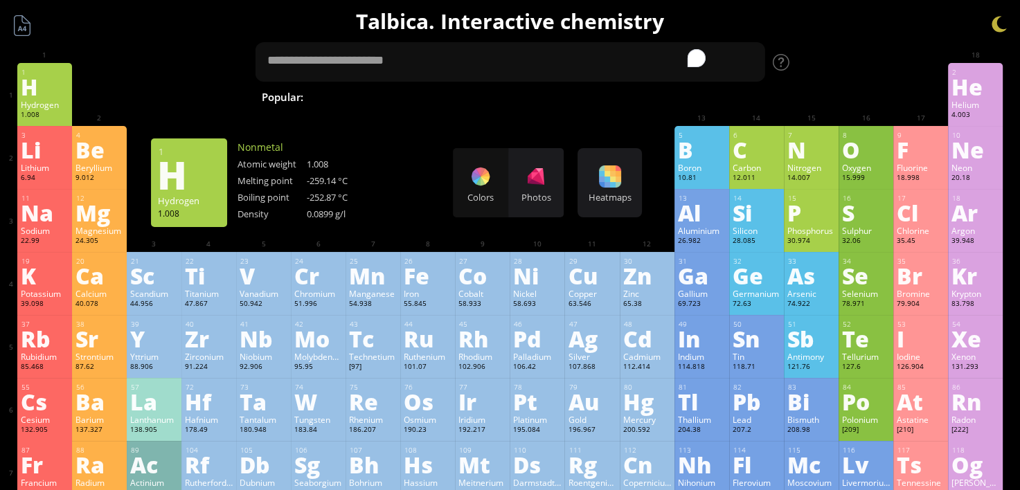
click at [39, 93] on div "H" at bounding box center [45, 86] width 48 height 22
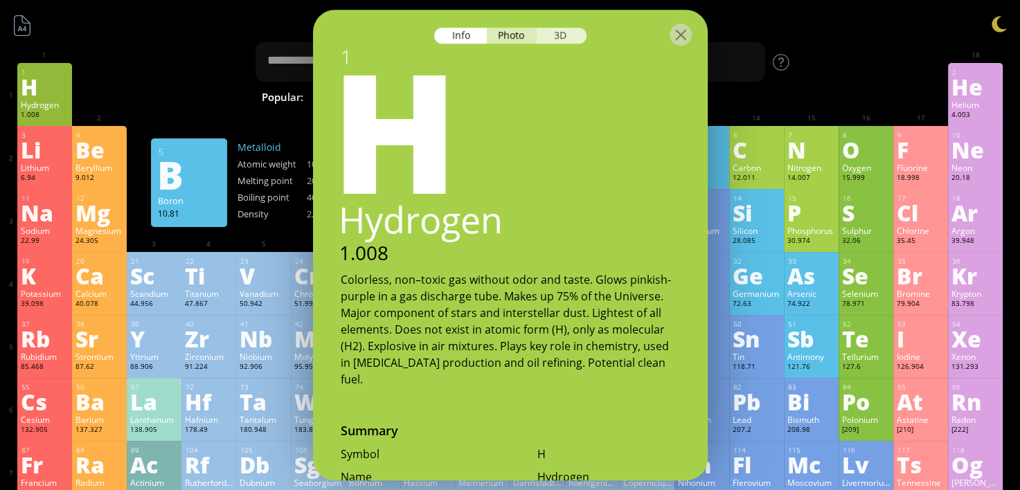
click at [568, 37] on div "3D" at bounding box center [562, 36] width 50 height 16
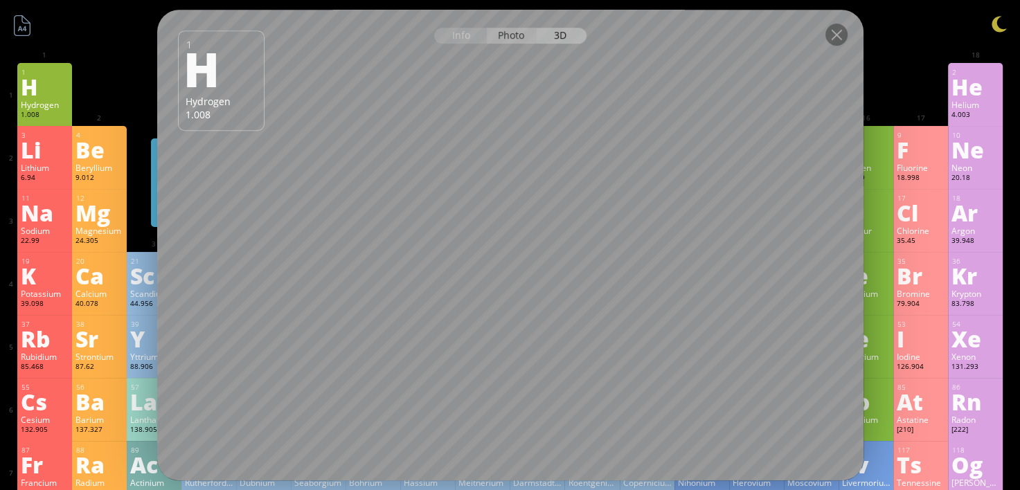
click at [507, 37] on div "Photo" at bounding box center [512, 36] width 50 height 16
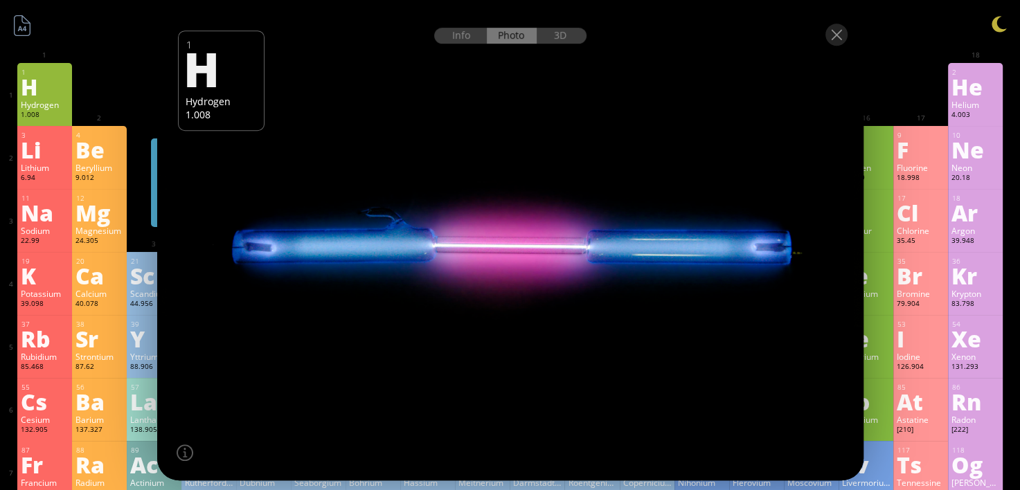
drag, startPoint x: 515, startPoint y: 233, endPoint x: 530, endPoint y: 167, distance: 67.5
click at [535, 248] on div at bounding box center [509, 245] width 713 height 475
click at [548, 42] on div "3D" at bounding box center [562, 36] width 50 height 16
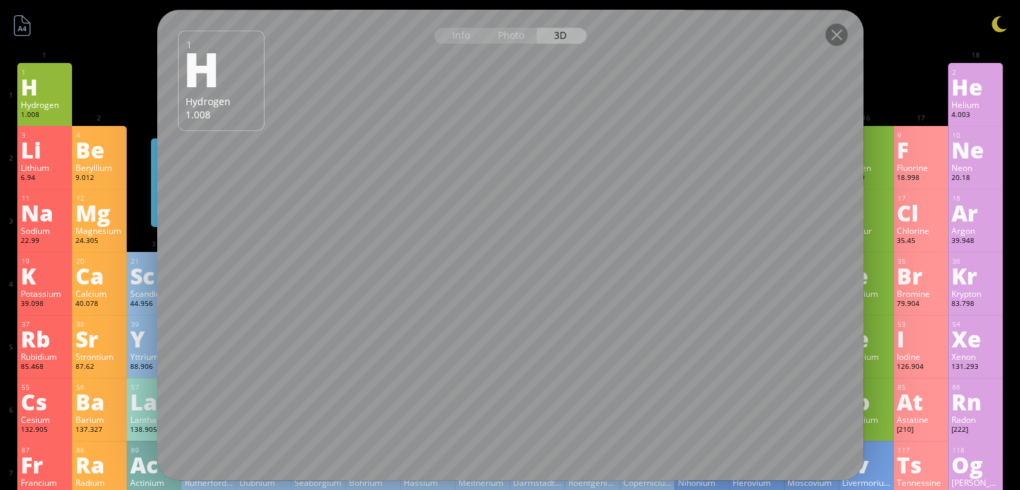
click at [816, 45] on div at bounding box center [510, 34] width 706 height 48
click at [836, 33] on div at bounding box center [837, 35] width 22 height 22
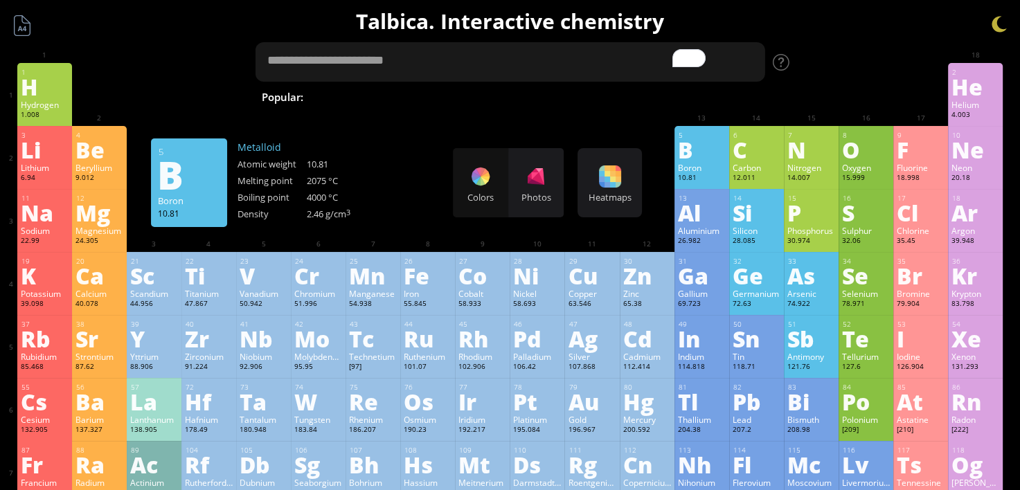
click at [560, 59] on textarea "To enrich screen reader interactions, please activate Accessibility in Grammarl…" at bounding box center [510, 61] width 510 height 39
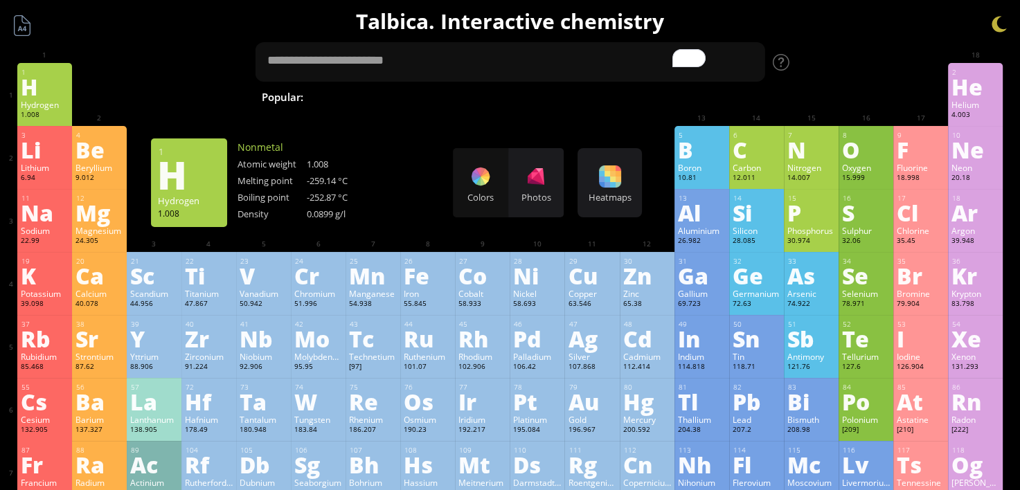
click at [26, 83] on div "H" at bounding box center [45, 86] width 48 height 22
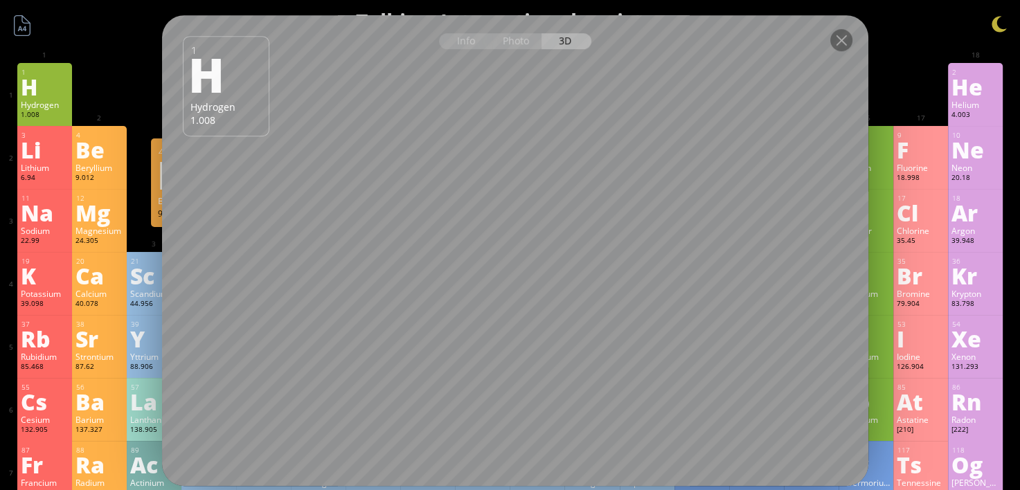
drag, startPoint x: 611, startPoint y: 25, endPoint x: 582, endPoint y: 33, distance: 29.6
click at [600, 30] on div at bounding box center [515, 39] width 706 height 48
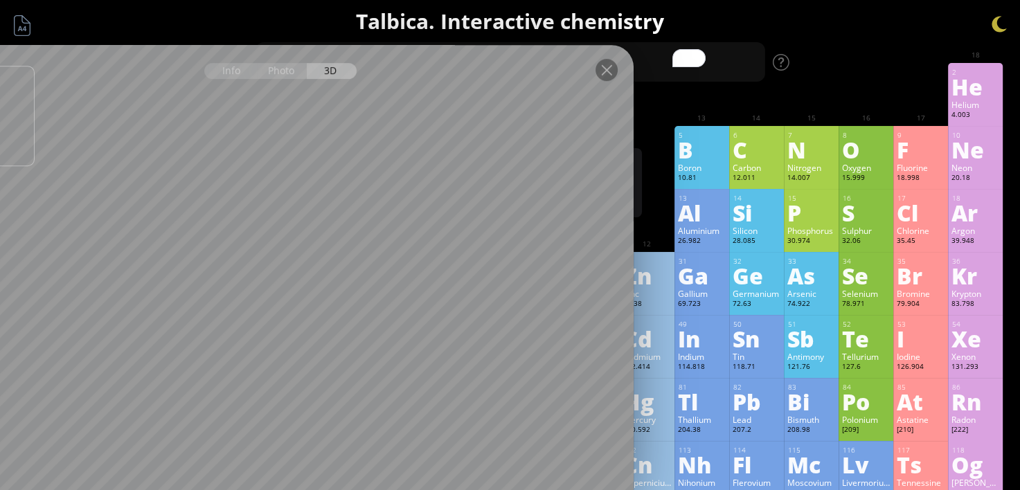
drag, startPoint x: 351, startPoint y: 36, endPoint x: 123, endPoint y: 2, distance: 231.0
click at [149, 62] on div at bounding box center [280, 69] width 706 height 48
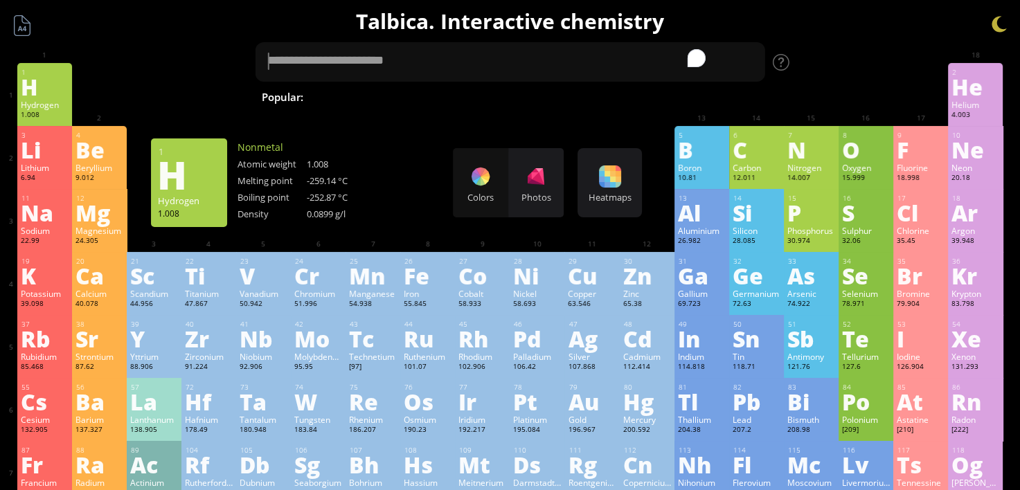
click at [32, 77] on div "H" at bounding box center [45, 86] width 48 height 22
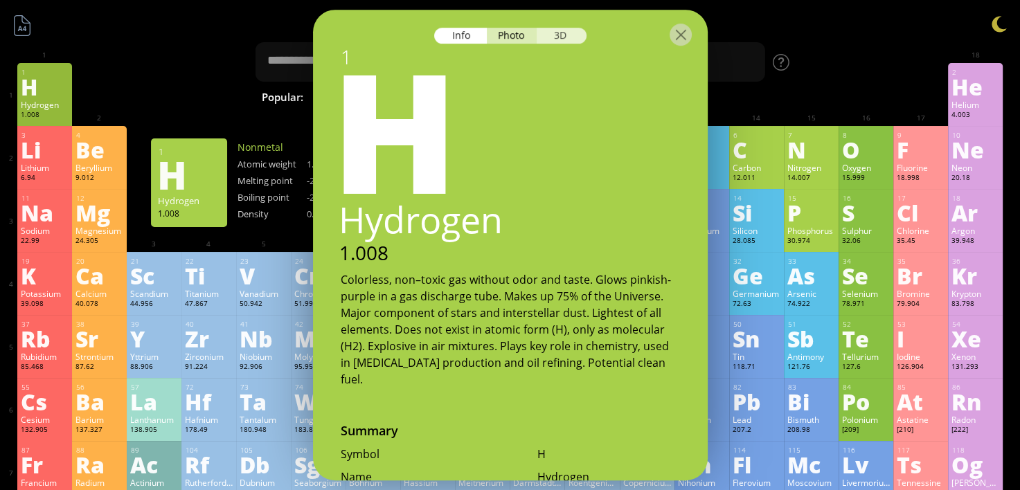
click at [555, 39] on div "3D" at bounding box center [562, 36] width 50 height 16
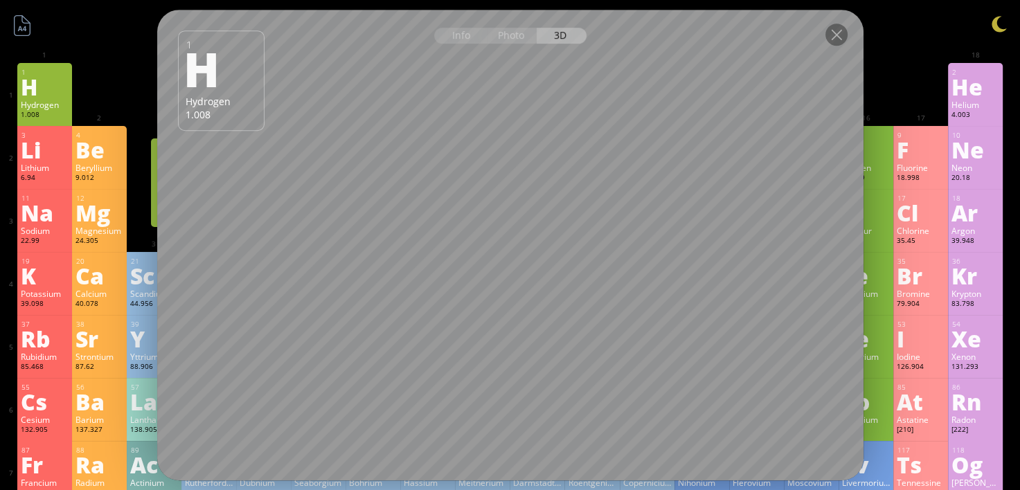
click at [824, 34] on div at bounding box center [510, 34] width 706 height 48
click at [826, 36] on div at bounding box center [836, 35] width 22 height 22
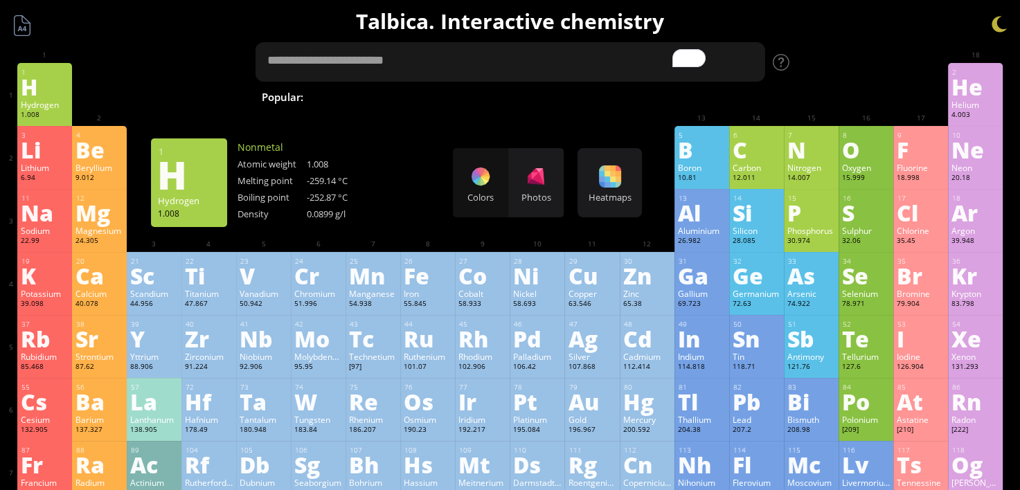
click at [604, 50] on textarea "To enrich screen reader interactions, please activate Accessibility in Grammarl…" at bounding box center [510, 61] width 510 height 39
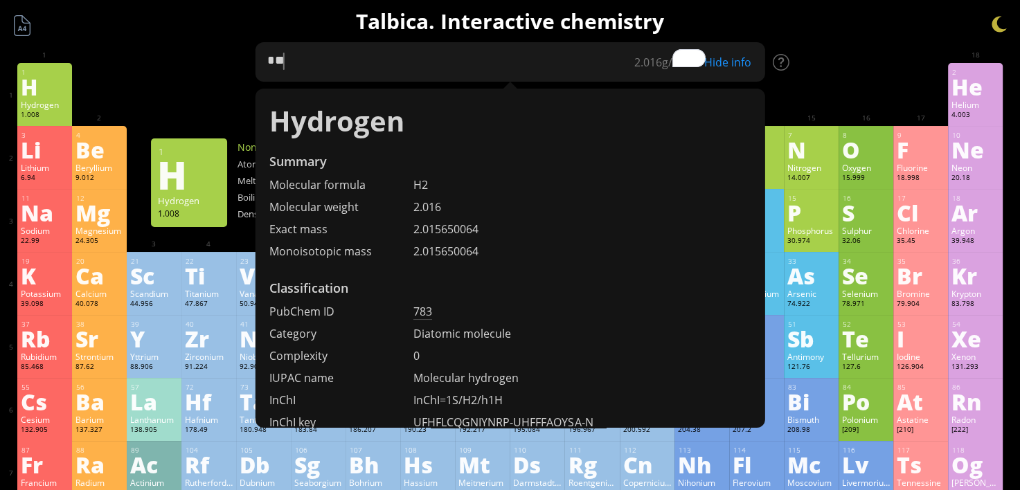
click at [658, 71] on textarea "**" at bounding box center [510, 61] width 510 height 39
click at [590, 80] on textarea "**" at bounding box center [510, 61] width 510 height 39
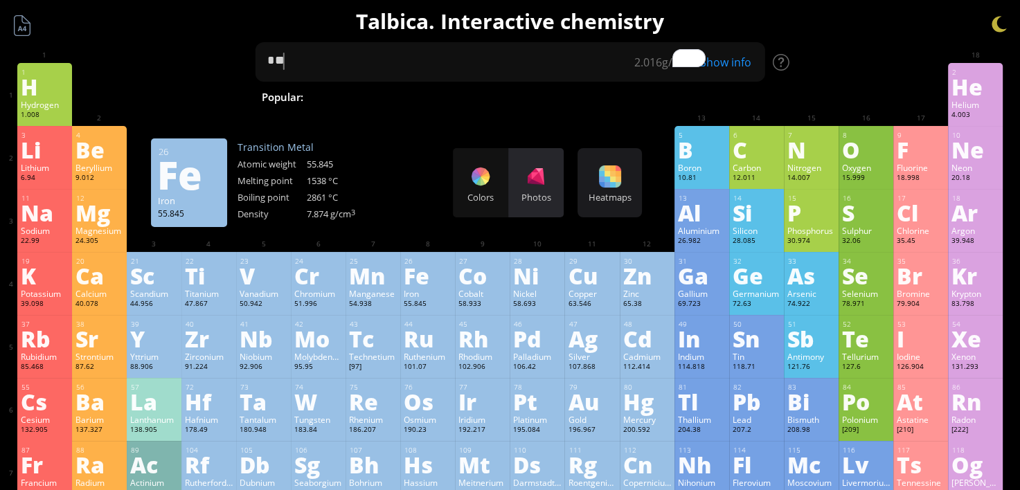
click at [532, 186] on div at bounding box center [536, 176] width 22 height 22
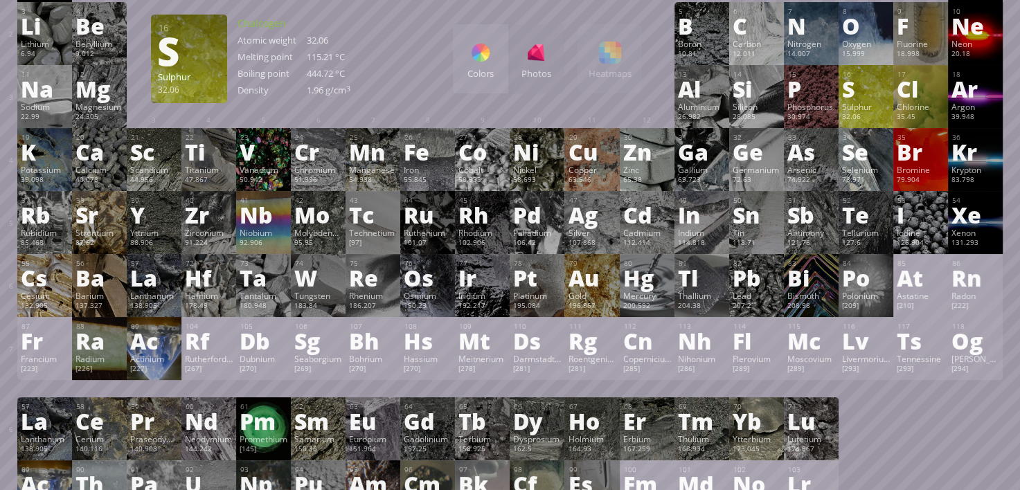
scroll to position [277, 0]
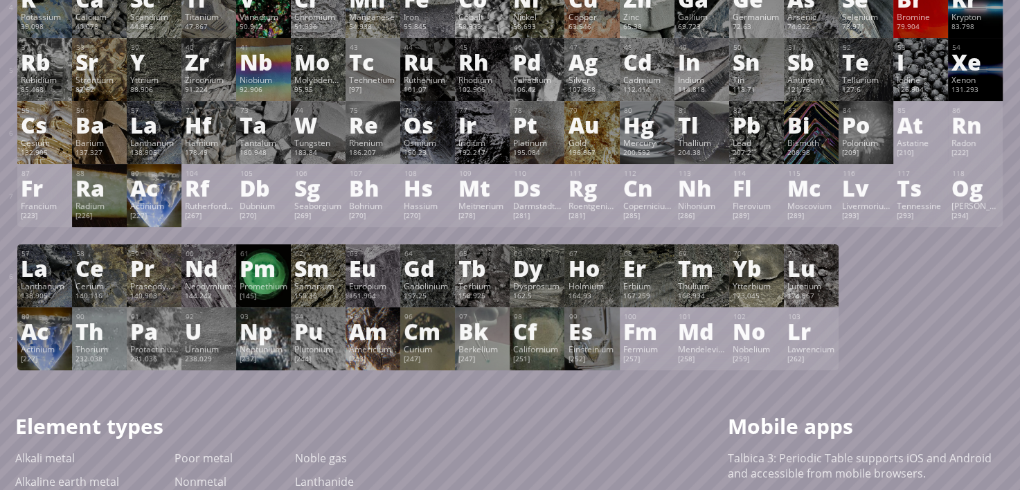
click at [136, 191] on div "Ac" at bounding box center [154, 188] width 48 height 22
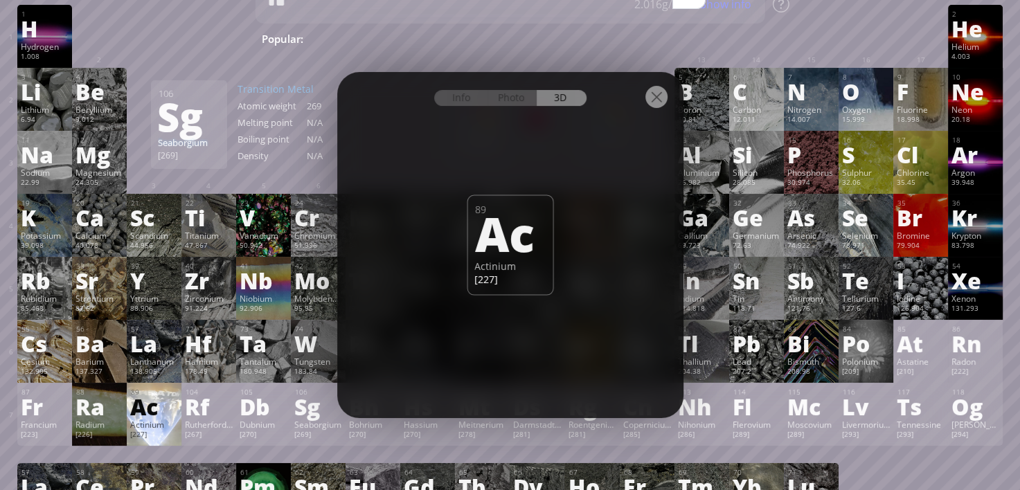
scroll to position [0, 0]
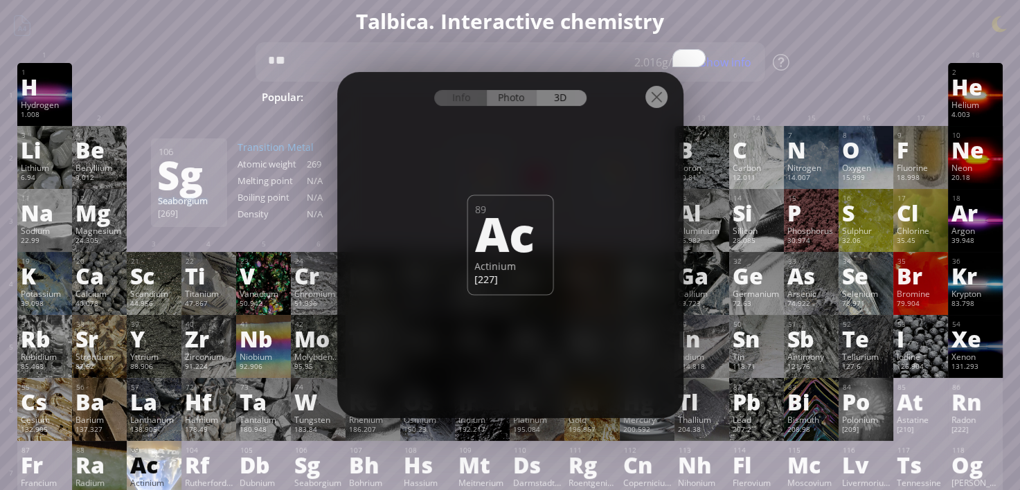
click at [493, 96] on div "Photo" at bounding box center [512, 98] width 50 height 16
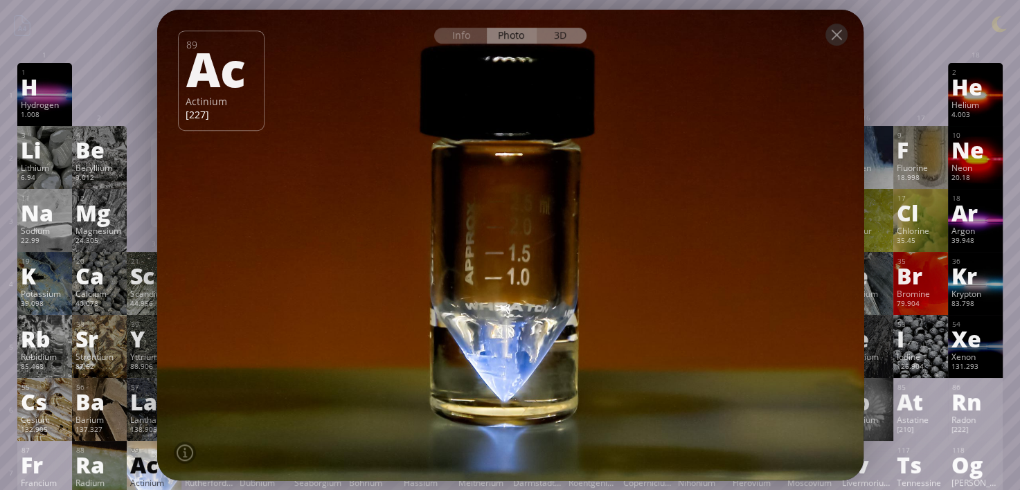
click at [552, 29] on div "3D" at bounding box center [562, 36] width 50 height 16
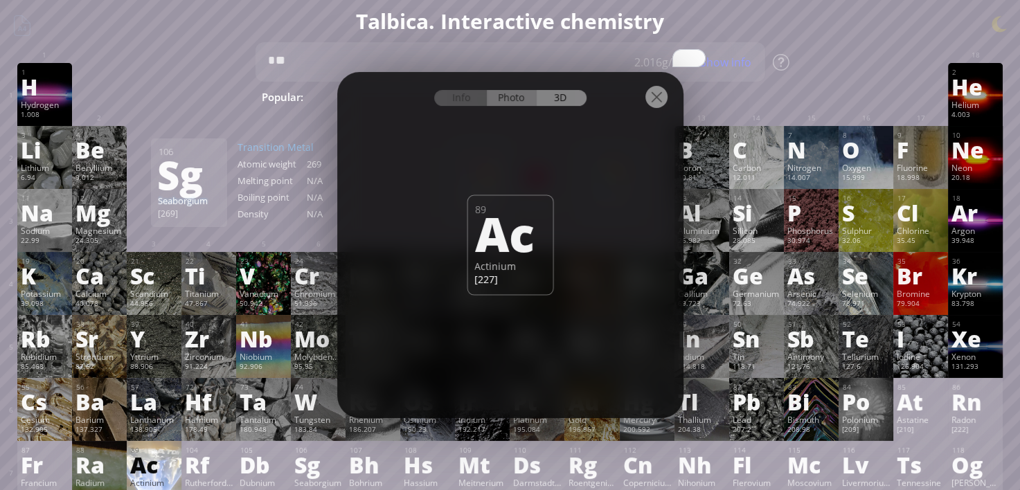
click at [512, 93] on div "Photo" at bounding box center [512, 98] width 50 height 16
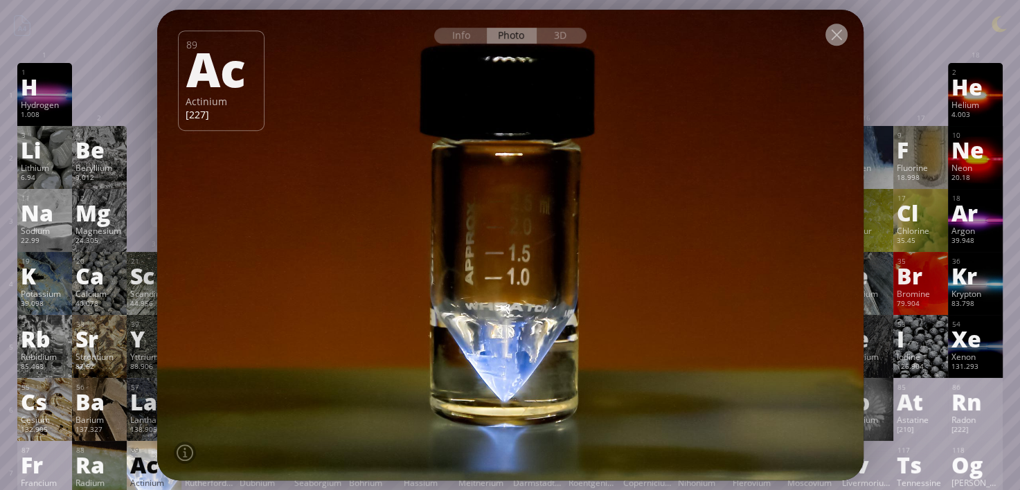
click at [836, 39] on div at bounding box center [836, 35] width 22 height 22
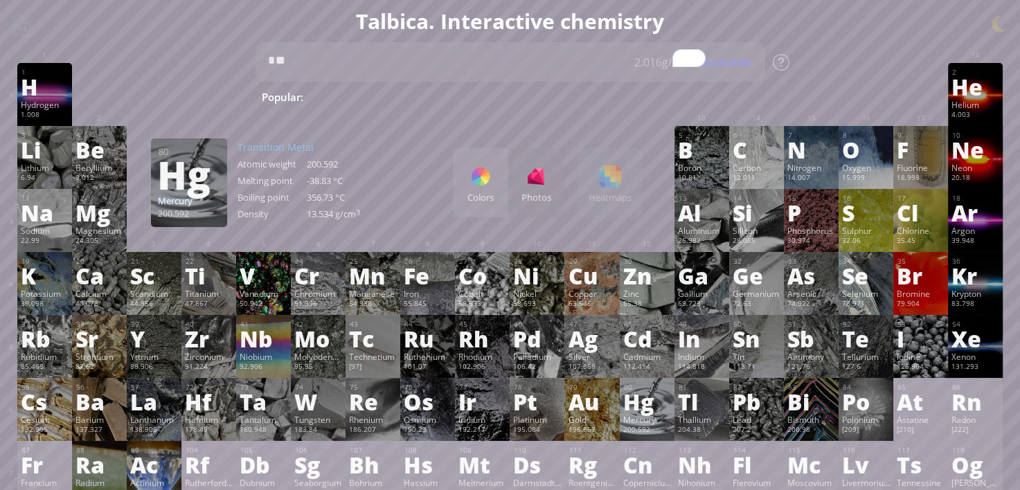
click at [667, 425] on div "Mercury" at bounding box center [647, 419] width 48 height 11
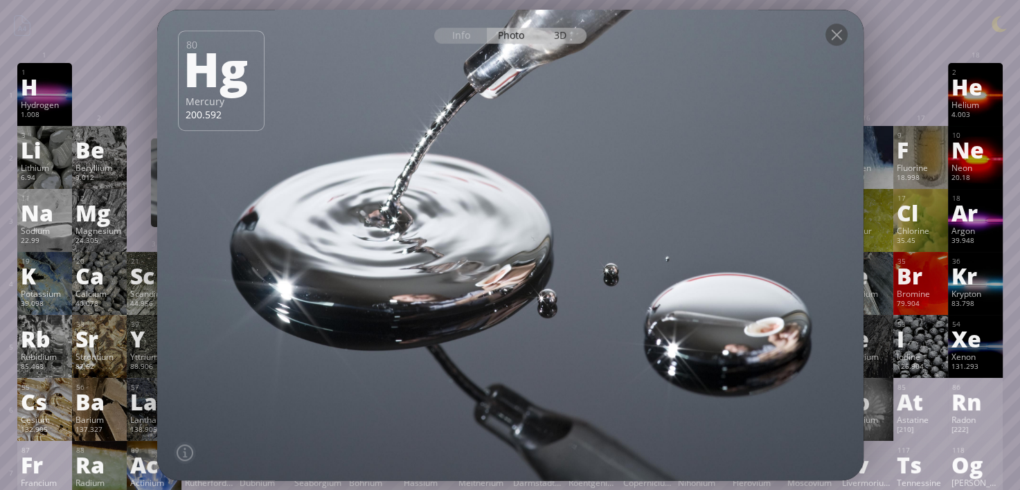
click at [577, 43] on div "3D" at bounding box center [562, 36] width 50 height 16
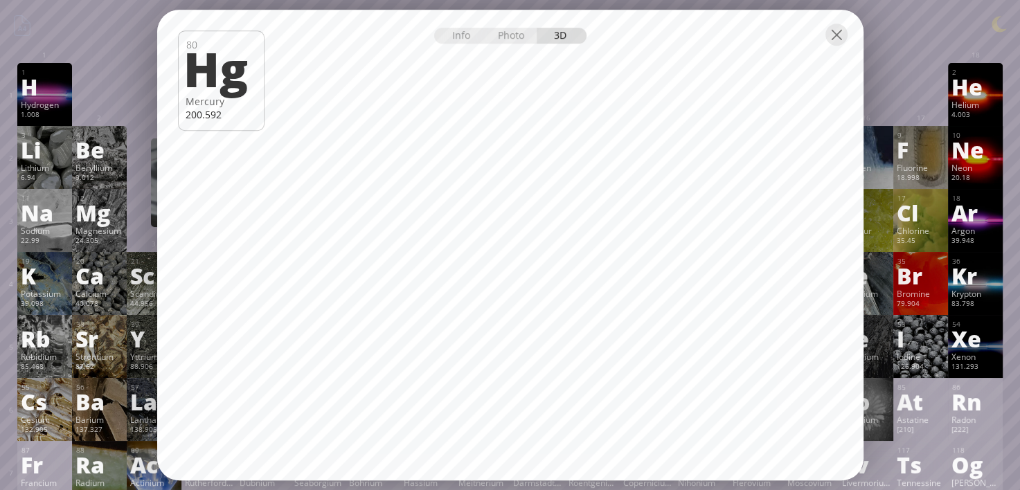
click at [823, 35] on div at bounding box center [510, 34] width 706 height 48
click at [823, 40] on div at bounding box center [510, 34] width 706 height 48
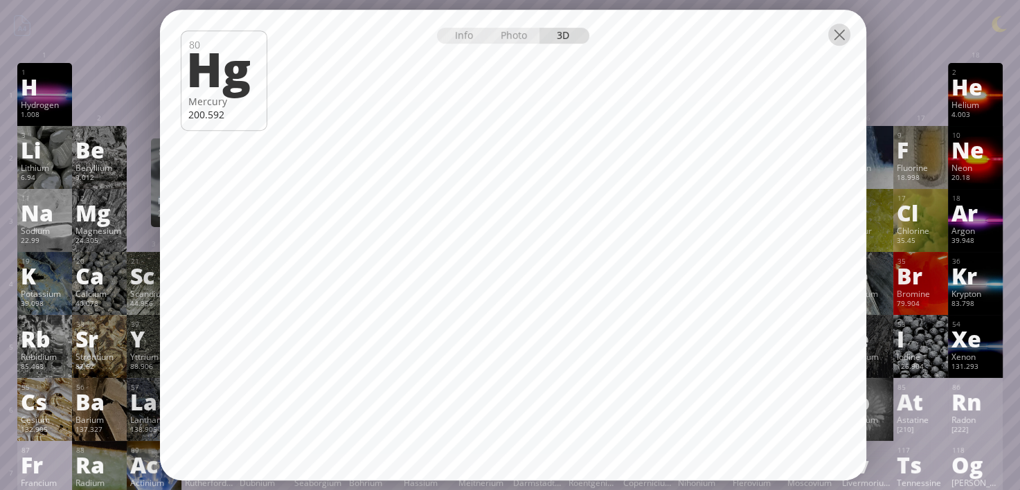
click at [836, 35] on div at bounding box center [839, 35] width 22 height 22
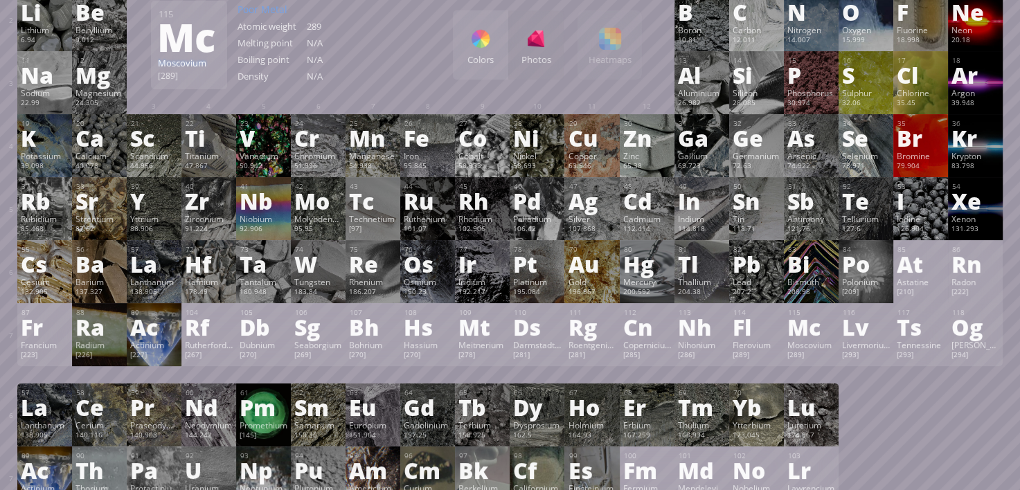
scroll to position [138, 0]
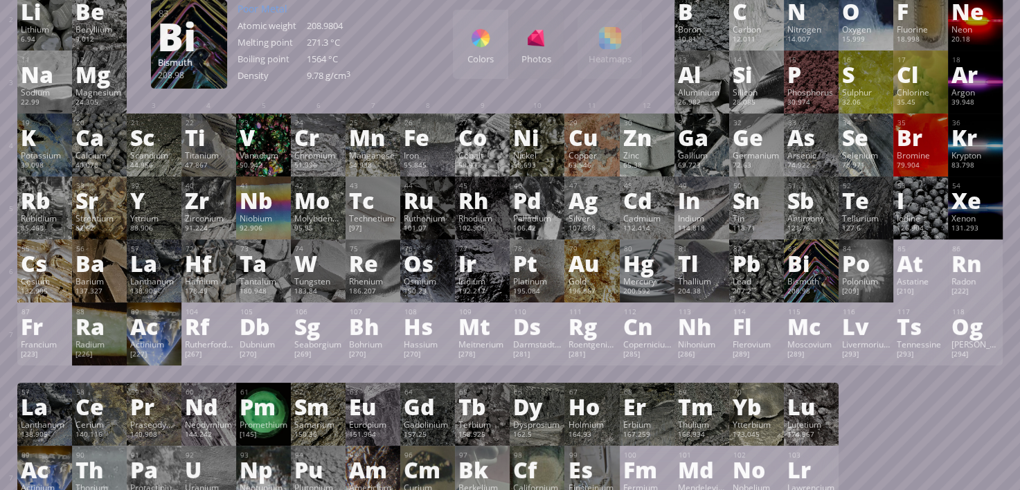
click at [835, 252] on div "83" at bounding box center [811, 248] width 47 height 9
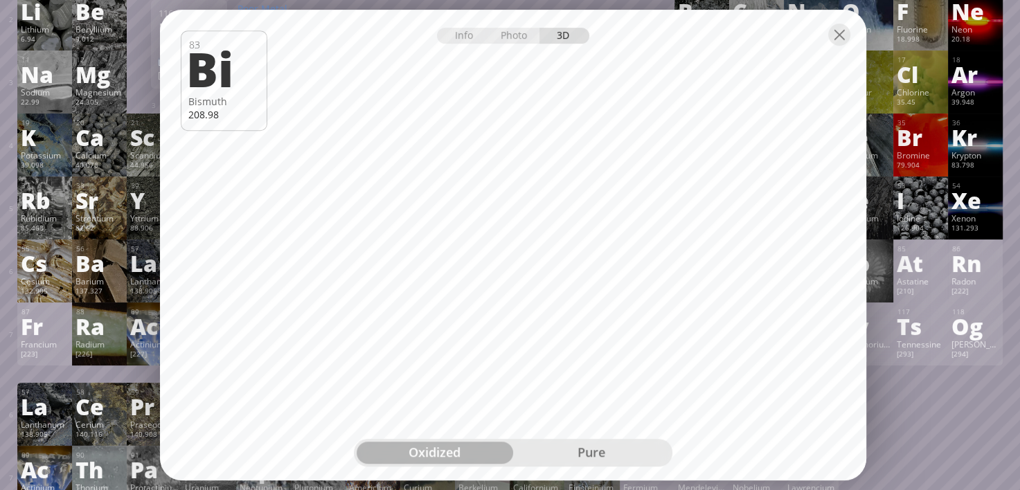
click at [573, 446] on div "pure" at bounding box center [591, 453] width 156 height 22
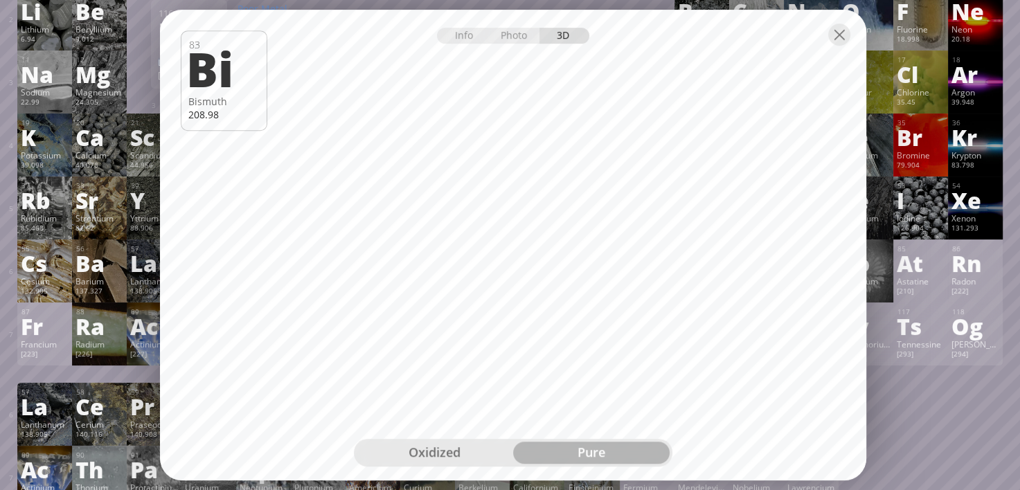
click at [467, 444] on div "oxidized" at bounding box center [435, 453] width 156 height 22
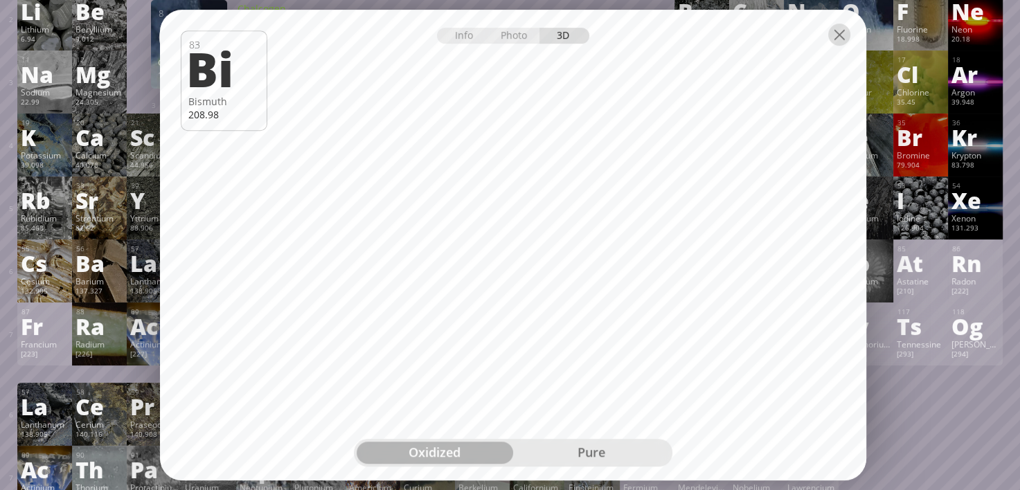
click at [843, 35] on div at bounding box center [839, 35] width 22 height 22
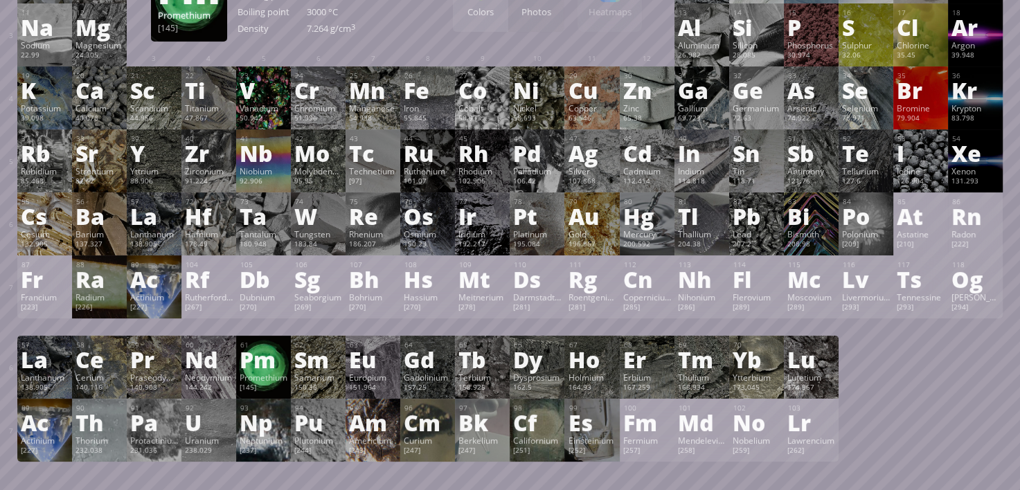
scroll to position [208, 0]
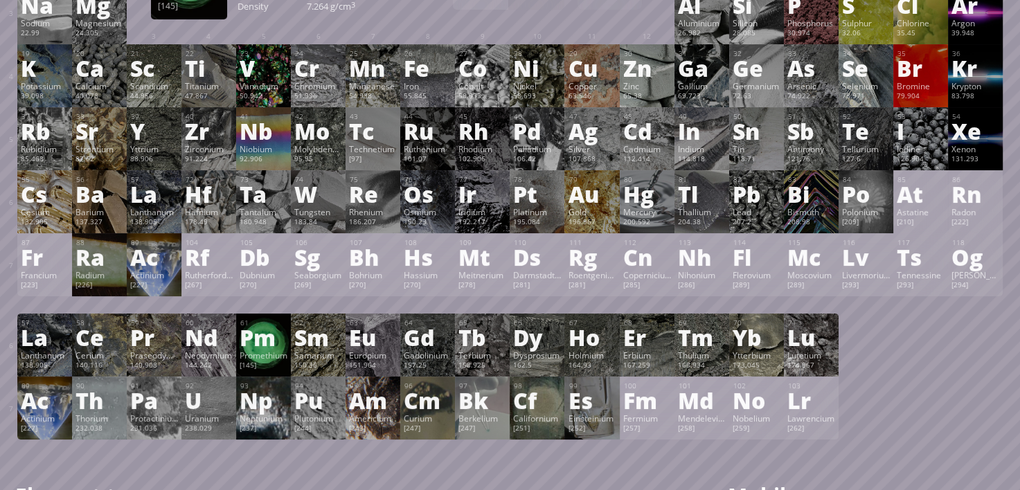
click at [258, 345] on div "Pm" at bounding box center [264, 337] width 48 height 22
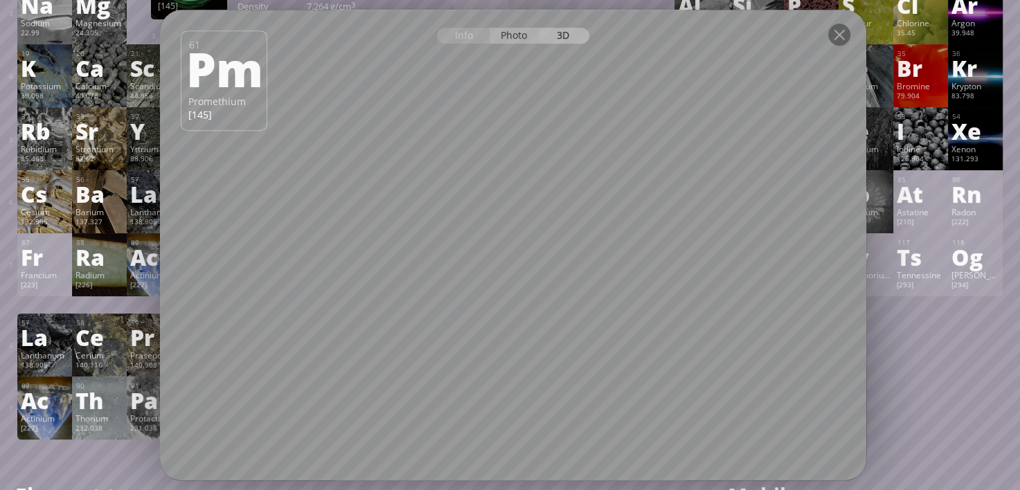
click at [519, 38] on div "Photo" at bounding box center [515, 36] width 50 height 16
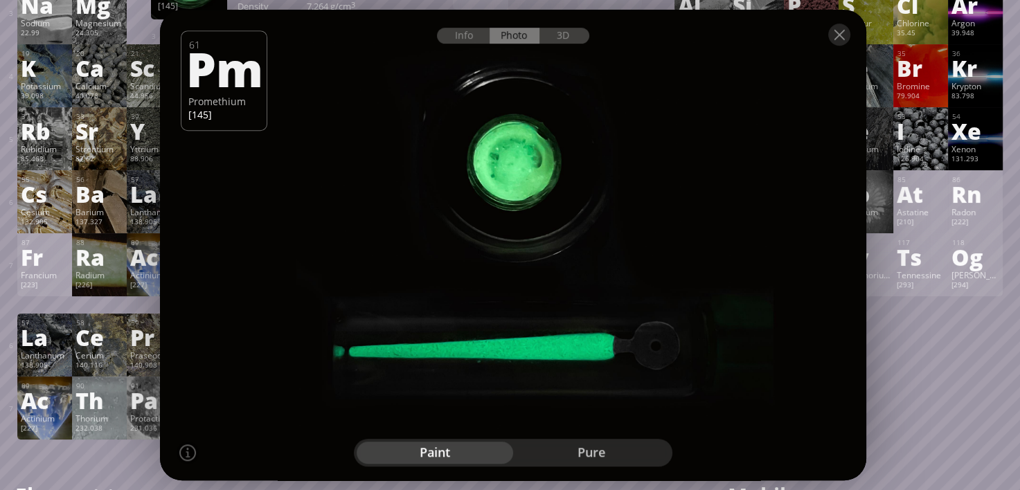
drag, startPoint x: 508, startPoint y: 287, endPoint x: 469, endPoint y: 332, distance: 59.9
click at [469, 332] on div at bounding box center [512, 245] width 713 height 475
click at [557, 447] on div "pure" at bounding box center [591, 453] width 156 height 22
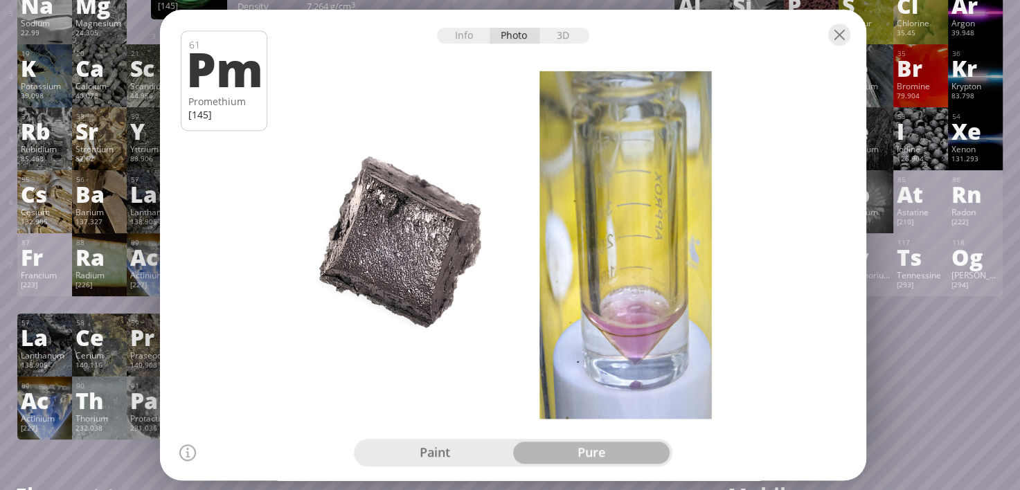
drag, startPoint x: 601, startPoint y: 301, endPoint x: 623, endPoint y: 338, distance: 43.5
click at [623, 338] on div at bounding box center [512, 245] width 713 height 475
drag, startPoint x: 427, startPoint y: 206, endPoint x: 494, endPoint y: 185, distance: 70.5
click at [494, 185] on div at bounding box center [512, 245] width 713 height 475
click at [833, 36] on div at bounding box center [839, 35] width 22 height 22
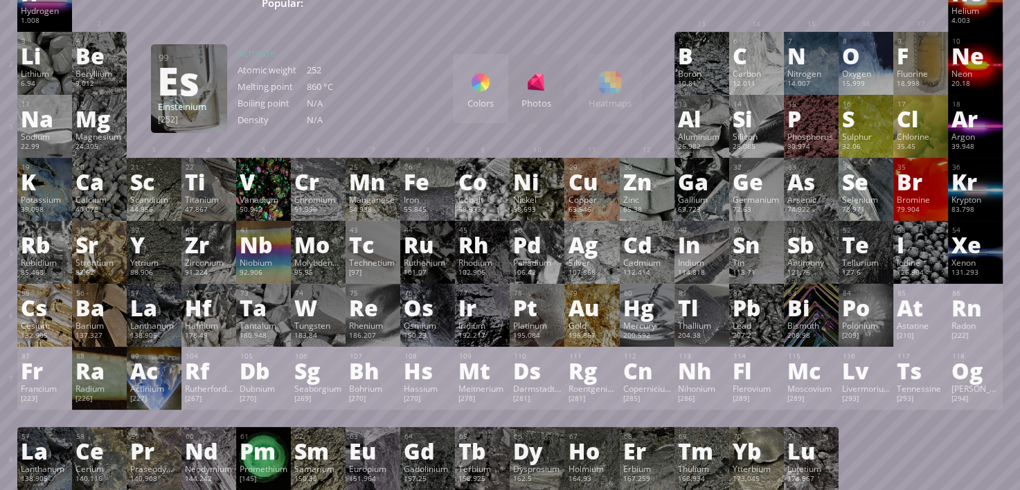
scroll to position [0, 0]
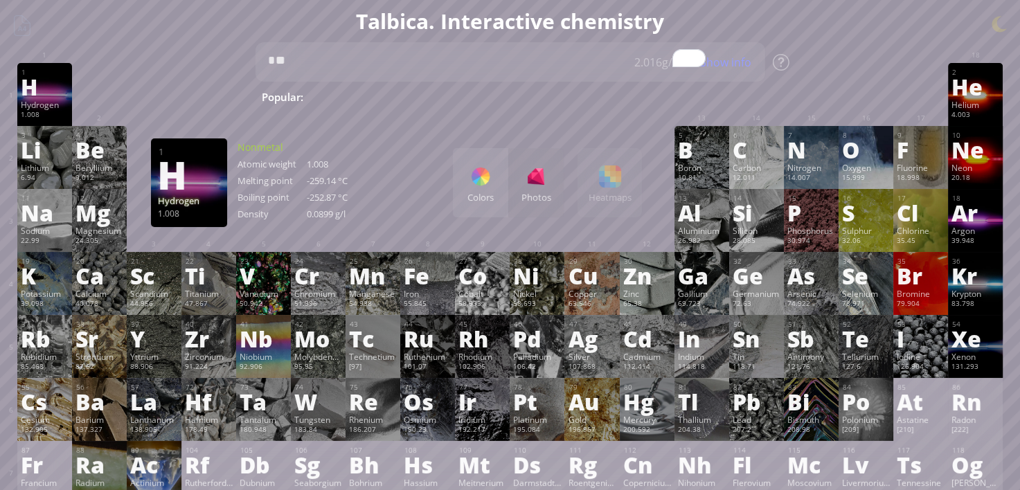
click at [17, 32] on h1 "Talbica. Interactive chemistry" at bounding box center [510, 21] width 1006 height 28
click at [21, 20] on h1 "Talbica. Interactive chemistry" at bounding box center [510, 21] width 1006 height 28
drag, startPoint x: 21, startPoint y: 20, endPoint x: 19, endPoint y: 60, distance: 40.3
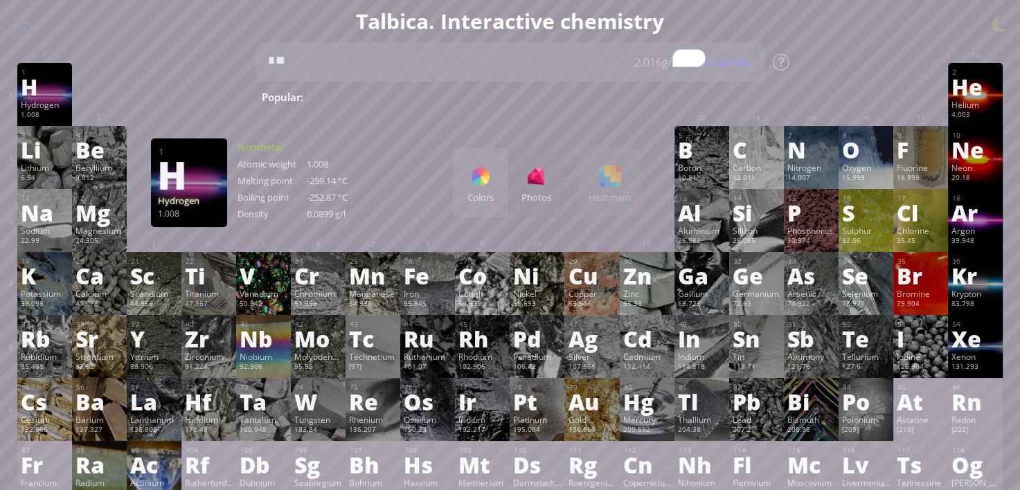
click at [24, 30] on h1 "Talbica. Interactive chemistry" at bounding box center [510, 21] width 1006 height 28
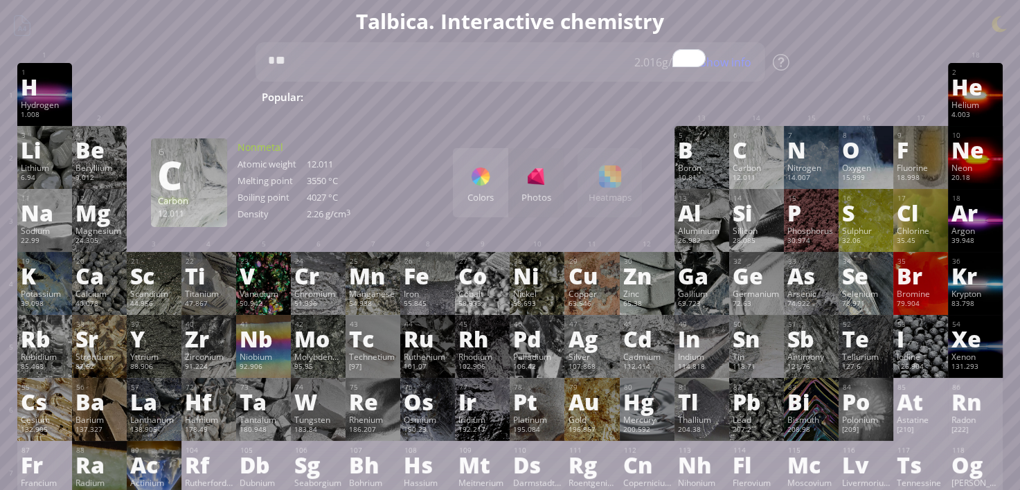
click at [493, 190] on div "Colors" at bounding box center [480, 182] width 55 height 69
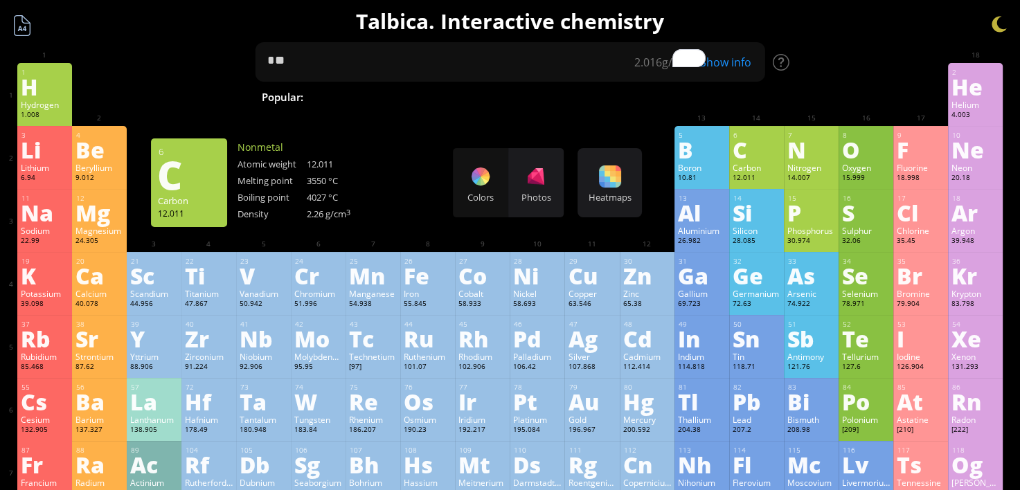
click at [22, 28] on div at bounding box center [22, 25] width 26 height 26
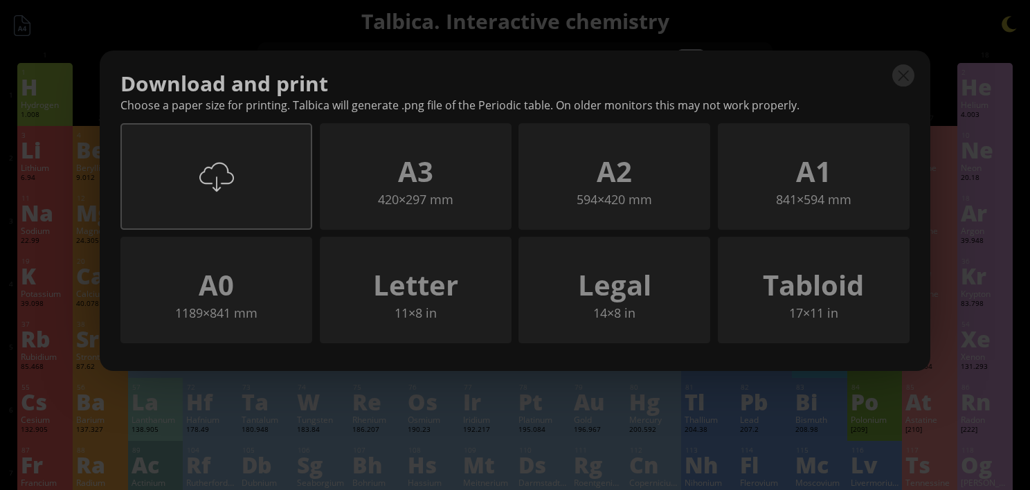
click at [200, 152] on div "A4 297×210 mm" at bounding box center [216, 176] width 192 height 107
click at [427, 174] on div at bounding box center [415, 176] width 35 height 35
click at [876, 303] on div "Tabloid" at bounding box center [813, 320] width 189 height 39
click at [540, 57] on div "Download and print Choose a paper size for printing. Talbica will generate .png…" at bounding box center [515, 211] width 831 height 321
click at [895, 79] on div at bounding box center [904, 75] width 22 height 22
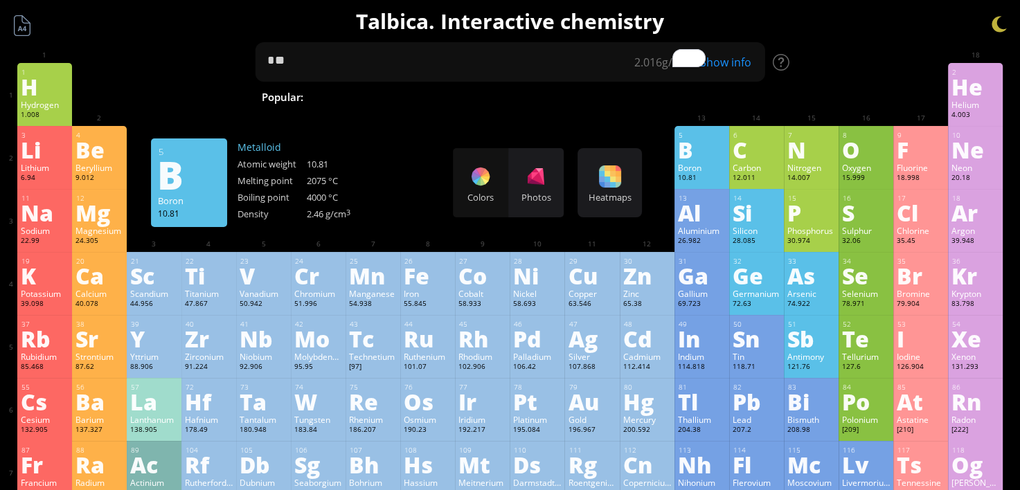
click at [692, 100] on span "Methane" at bounding box center [722, 97] width 60 height 17
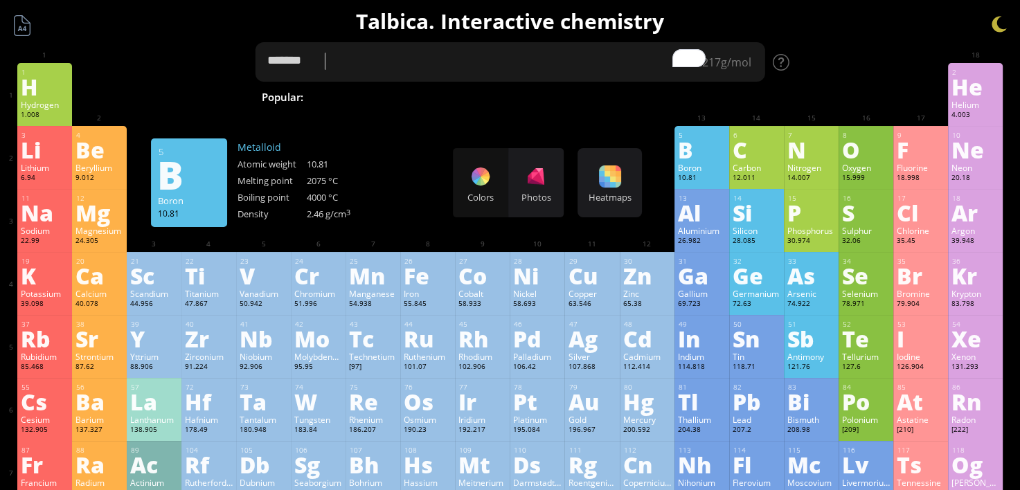
type textarea "*******"
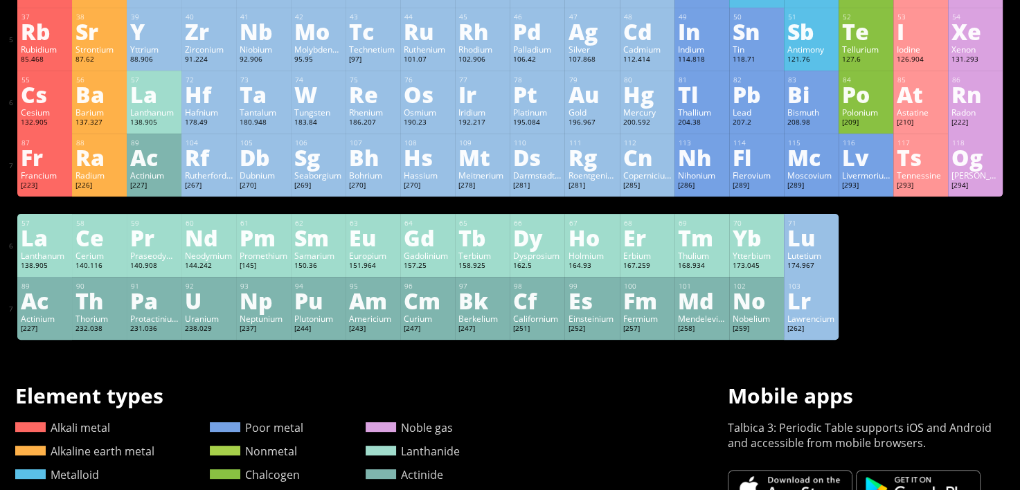
scroll to position [415, 0]
